Goal: Information Seeking & Learning: Learn about a topic

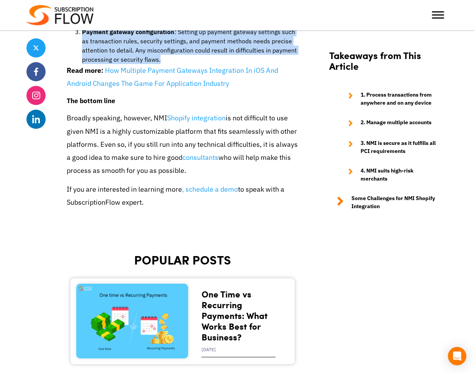
scroll to position [1738, 0]
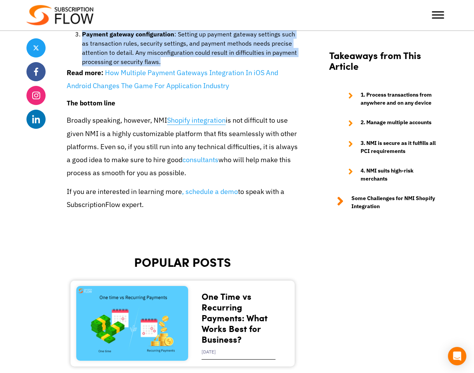
click at [193, 116] on link "Shopify integration" at bounding box center [196, 120] width 59 height 9
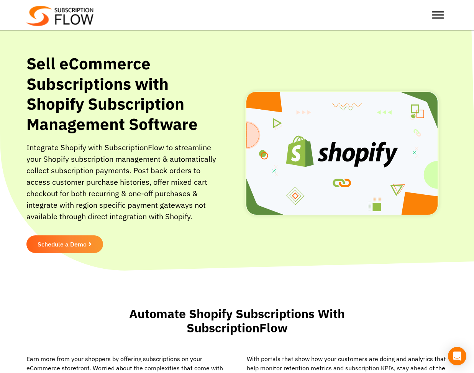
click at [431, 16] on div at bounding box center [438, 14] width 15 height 15
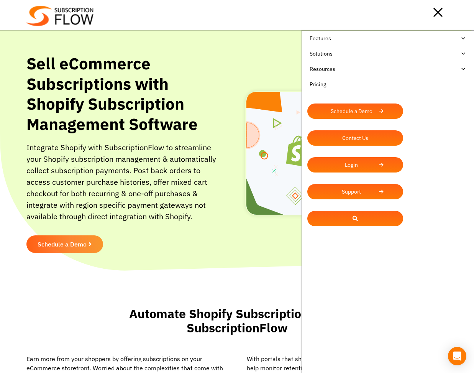
click at [227, 14] on div at bounding box center [271, 12] width 355 height 15
